Goal: Transaction & Acquisition: Book appointment/travel/reservation

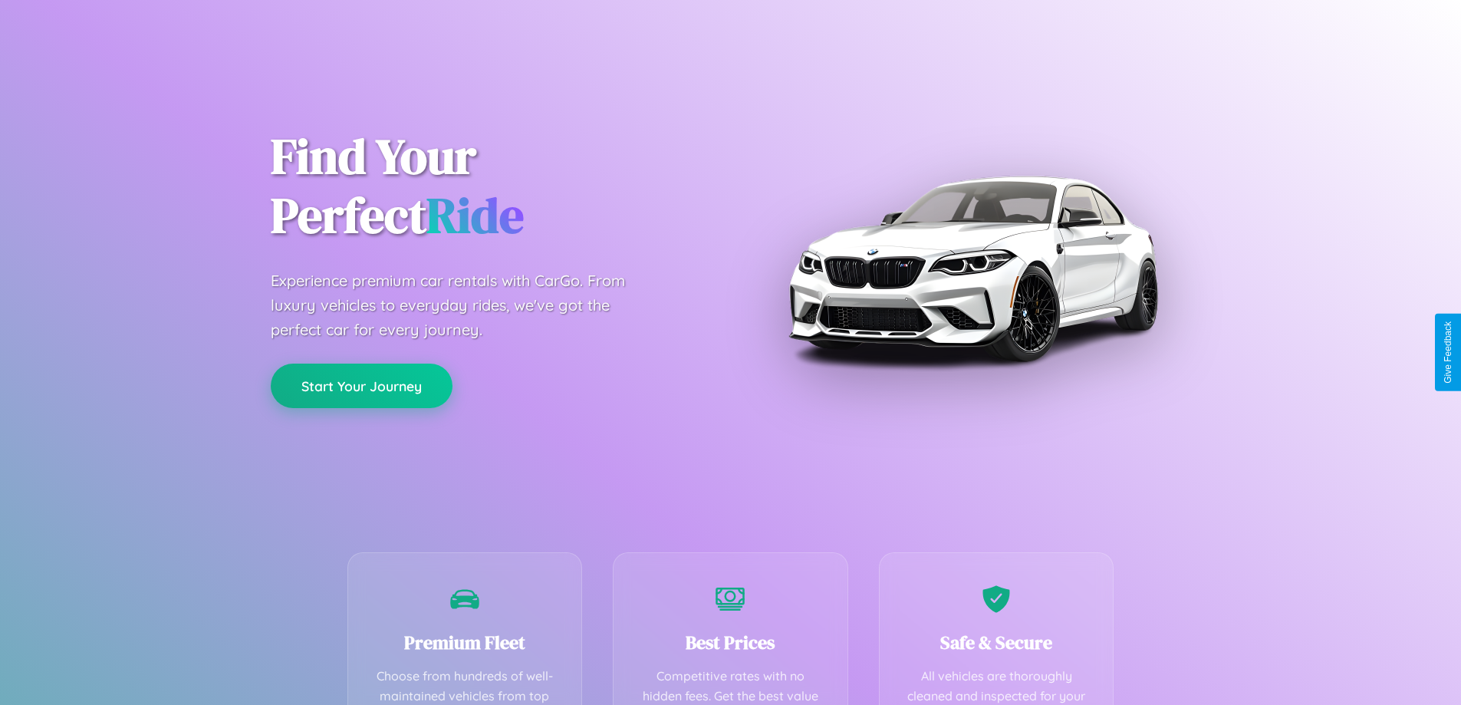
click at [361, 386] on button "Start Your Journey" at bounding box center [362, 385] width 182 height 44
click at [361, 385] on button "Start Your Journey" at bounding box center [362, 385] width 182 height 44
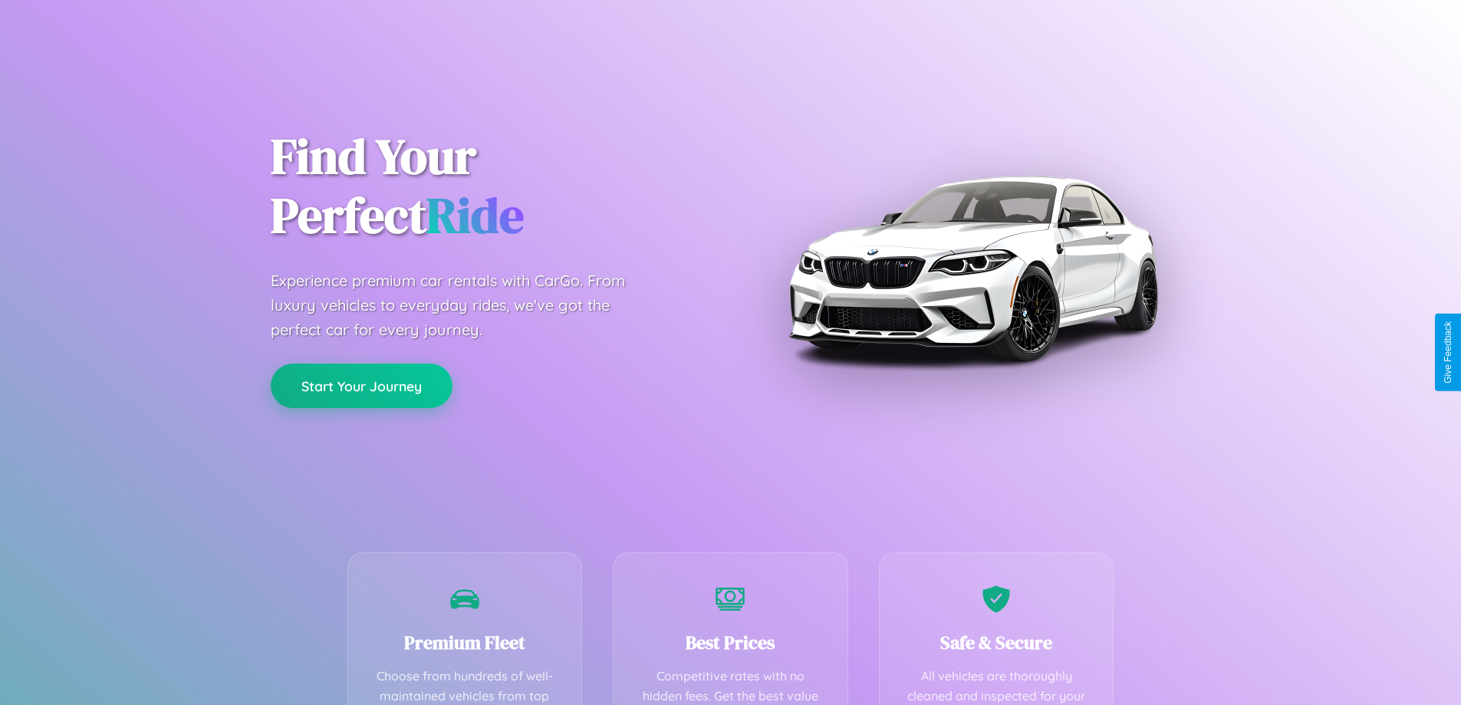
click at [361, 385] on button "Start Your Journey" at bounding box center [362, 385] width 182 height 44
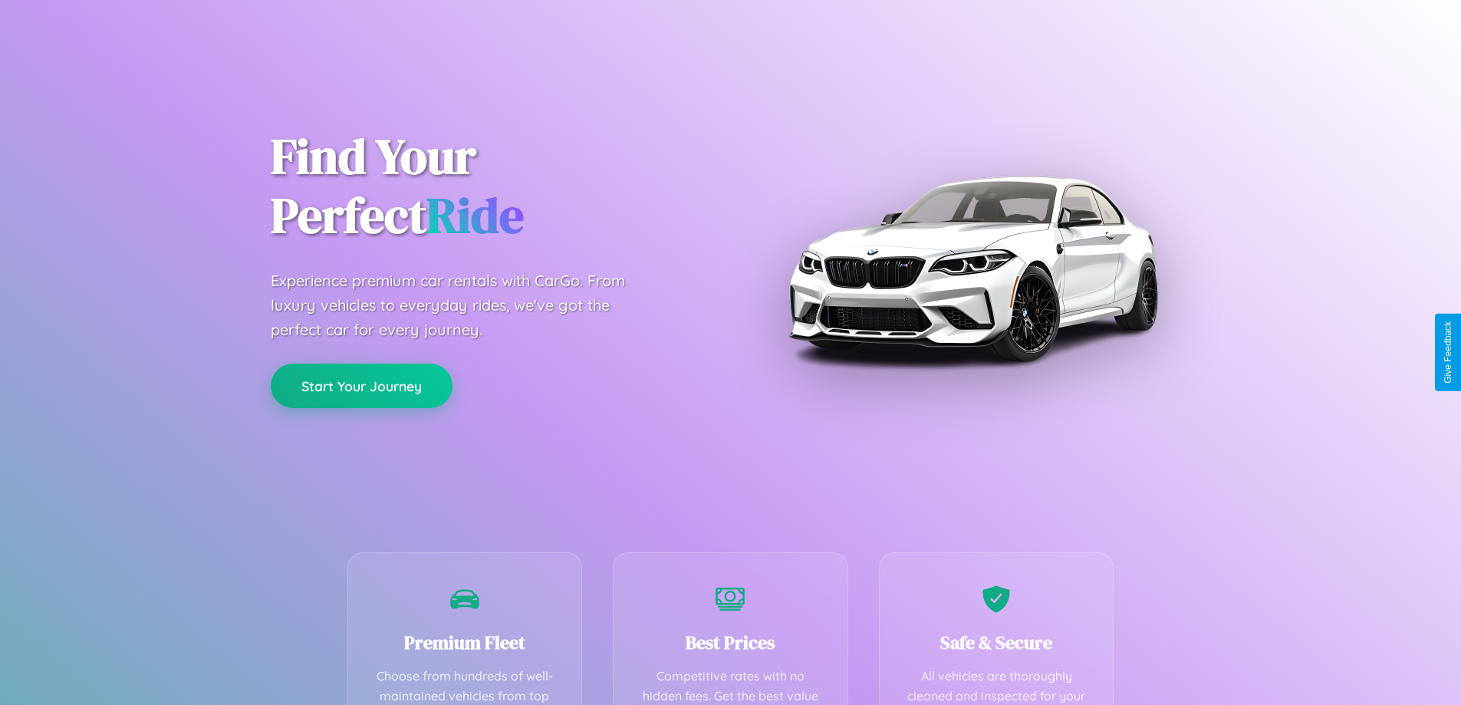
click at [361, 385] on button "Start Your Journey" at bounding box center [362, 385] width 182 height 44
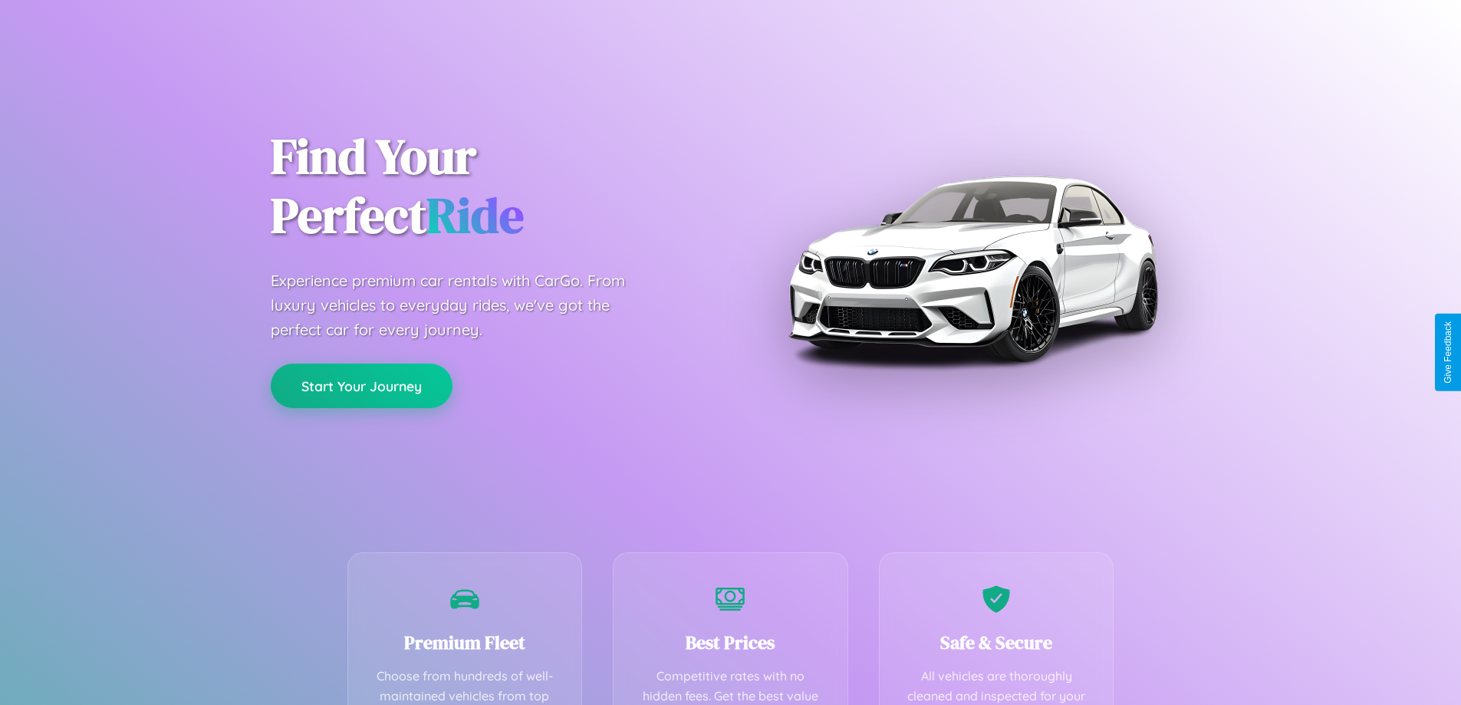
click at [361, 385] on button "Start Your Journey" at bounding box center [362, 385] width 182 height 44
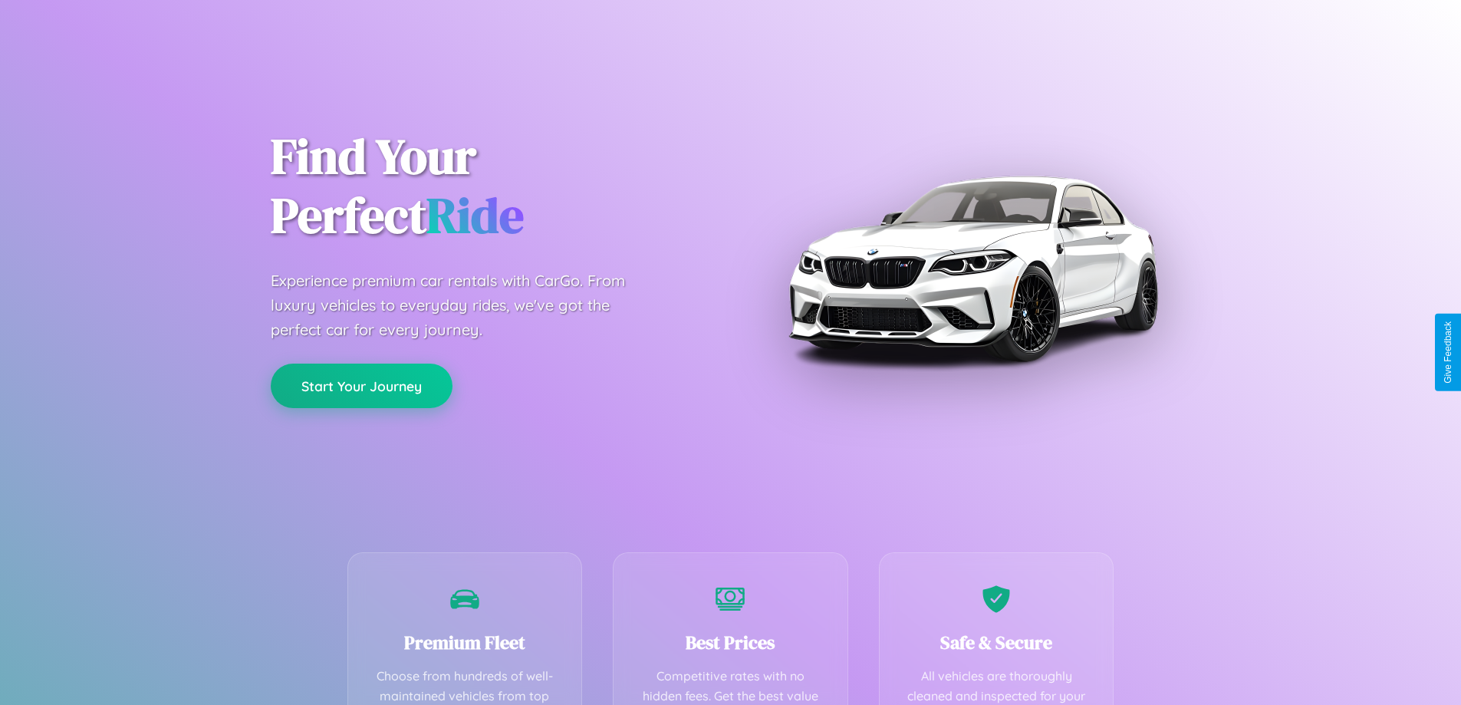
click at [361, 385] on button "Start Your Journey" at bounding box center [362, 385] width 182 height 44
